Goal: Task Accomplishment & Management: Use online tool/utility

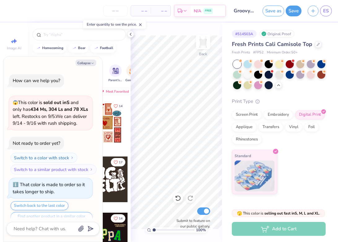
scroll to position [1833, 0]
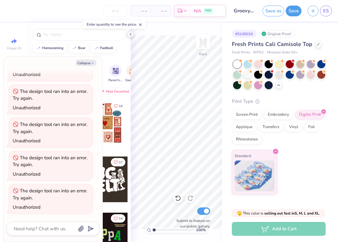
click at [132, 35] on icon at bounding box center [130, 34] width 5 height 5
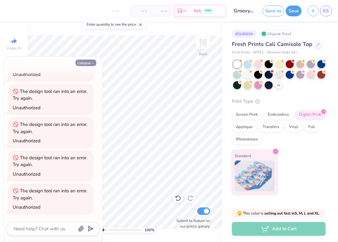
click at [84, 62] on button "Collapse" at bounding box center [85, 63] width 21 height 6
type textarea "x"
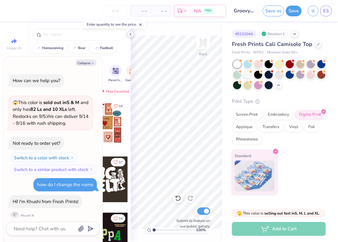
scroll to position [1674, 0]
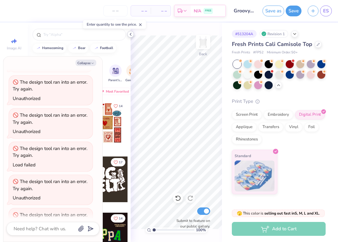
click at [130, 35] on polyline at bounding box center [130, 34] width 1 height 2
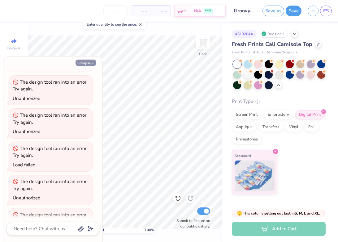
click at [88, 65] on button "Collapse" at bounding box center [85, 63] width 21 height 6
type textarea "x"
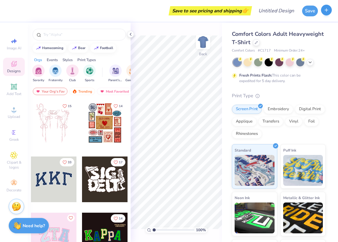
click at [327, 15] on button "button" at bounding box center [326, 10] width 11 height 11
